Goal: Transaction & Acquisition: Purchase product/service

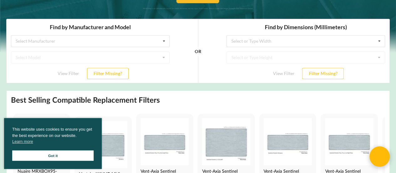
scroll to position [157, 0]
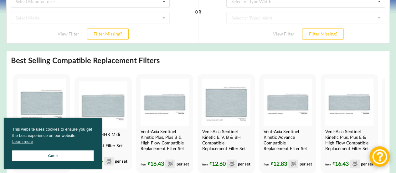
click at [59, 155] on link "Got it" at bounding box center [52, 155] width 81 height 10
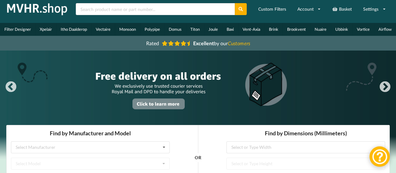
scroll to position [0, 0]
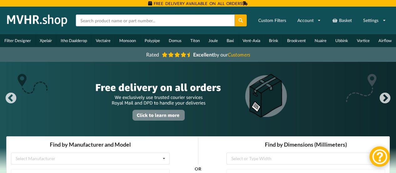
click at [91, 21] on input "text" at bounding box center [155, 20] width 159 height 12
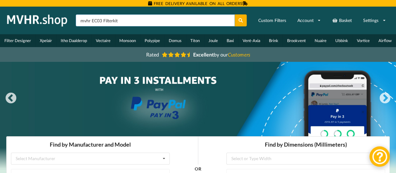
type input "mvhr EC03 Filterkit"
click at [235, 14] on button at bounding box center [241, 20] width 12 height 12
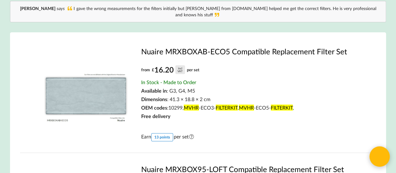
scroll to position [63, 0]
